Goal: Information Seeking & Learning: Learn about a topic

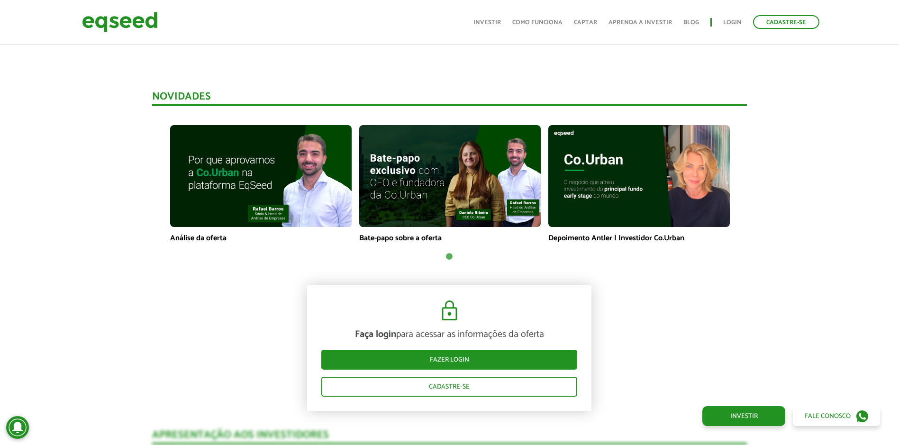
scroll to position [663, 0]
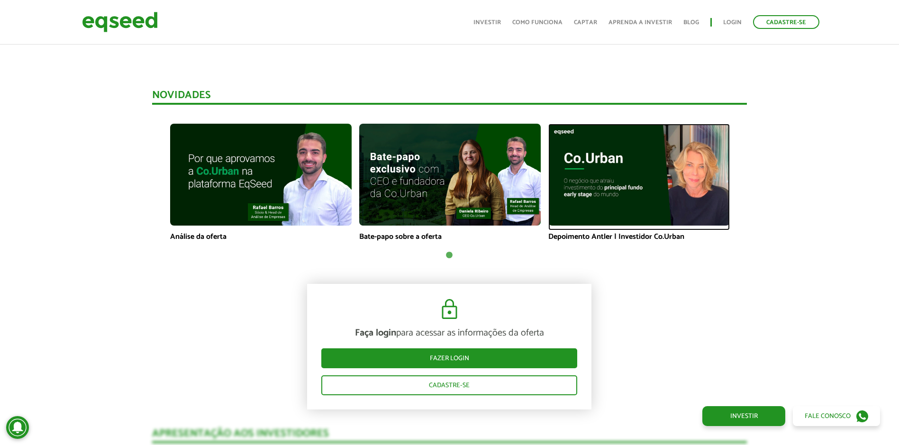
click at [626, 186] on img at bounding box center [638, 175] width 181 height 102
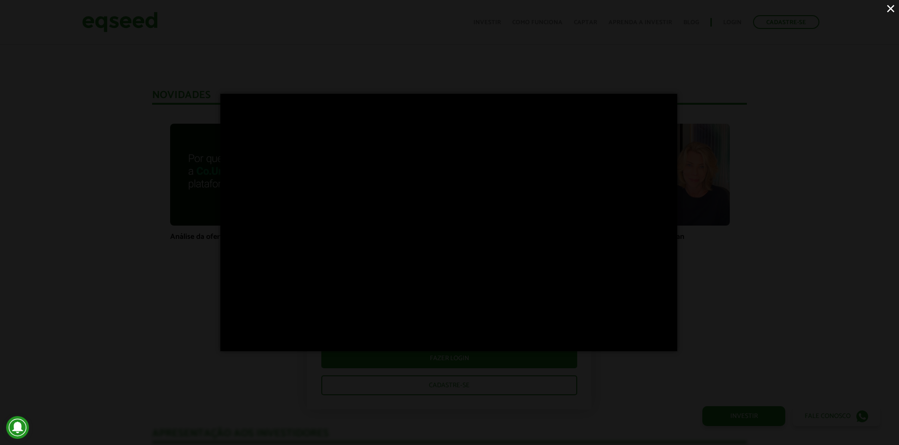
click at [891, 5] on button "×" at bounding box center [890, 8] width 17 height 17
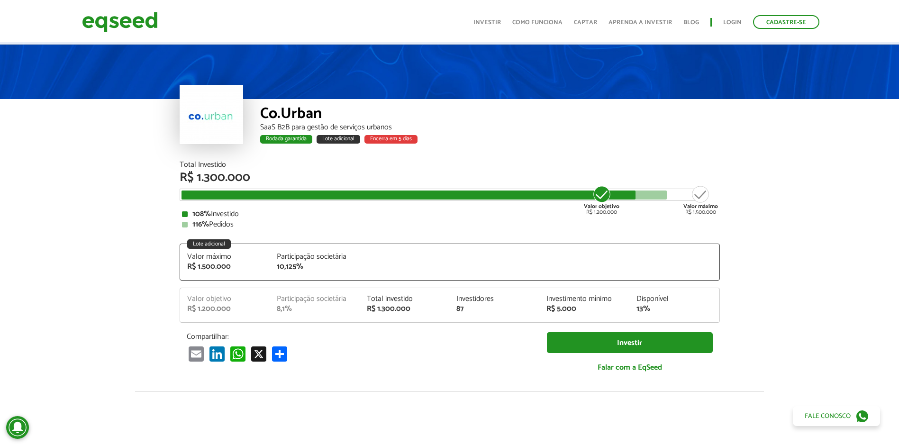
scroll to position [0, 0]
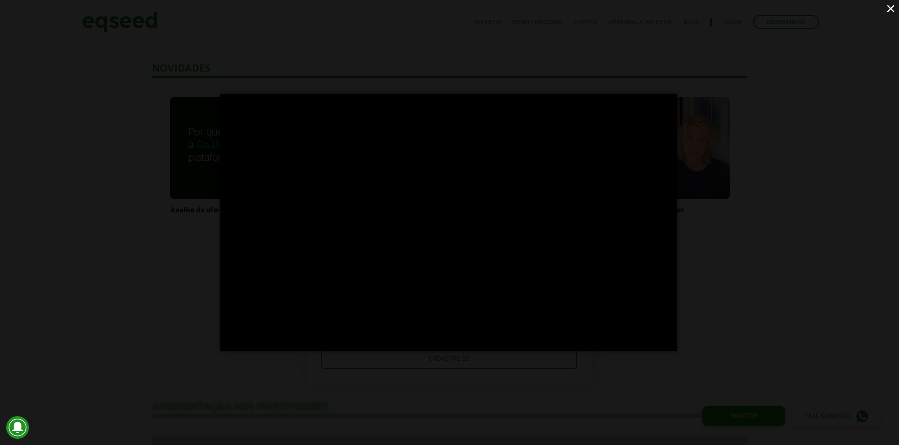
scroll to position [687, 0]
